Goal: Navigation & Orientation: Find specific page/section

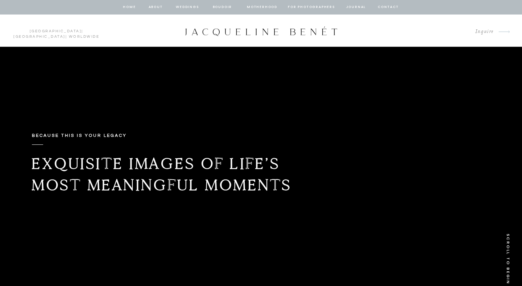
click at [157, 8] on nav "about" at bounding box center [155, 7] width 15 height 7
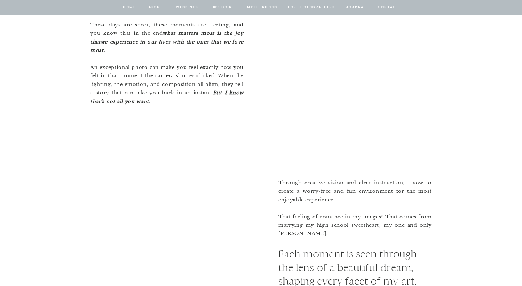
scroll to position [693, 0]
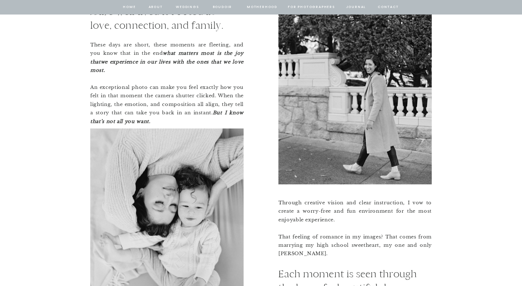
click at [189, 7] on nav "Weddings" at bounding box center [187, 7] width 25 height 7
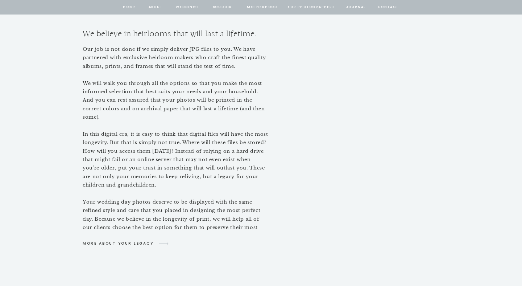
scroll to position [3244, 0]
